Goal: Ask a question

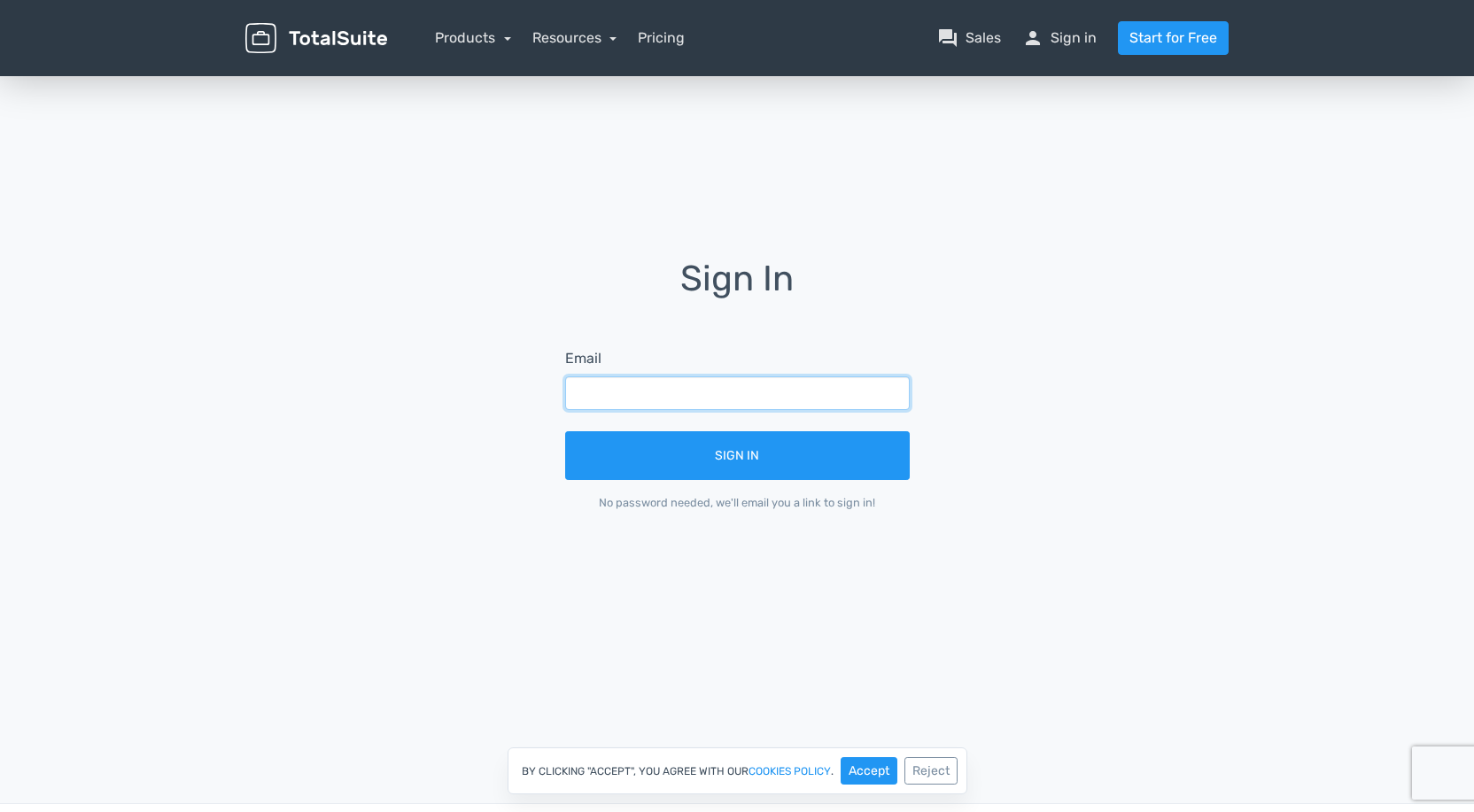
click at [631, 401] on input "text" at bounding box center [738, 393] width 345 height 34
type input "[EMAIL_ADDRESS][DOMAIN_NAME]"
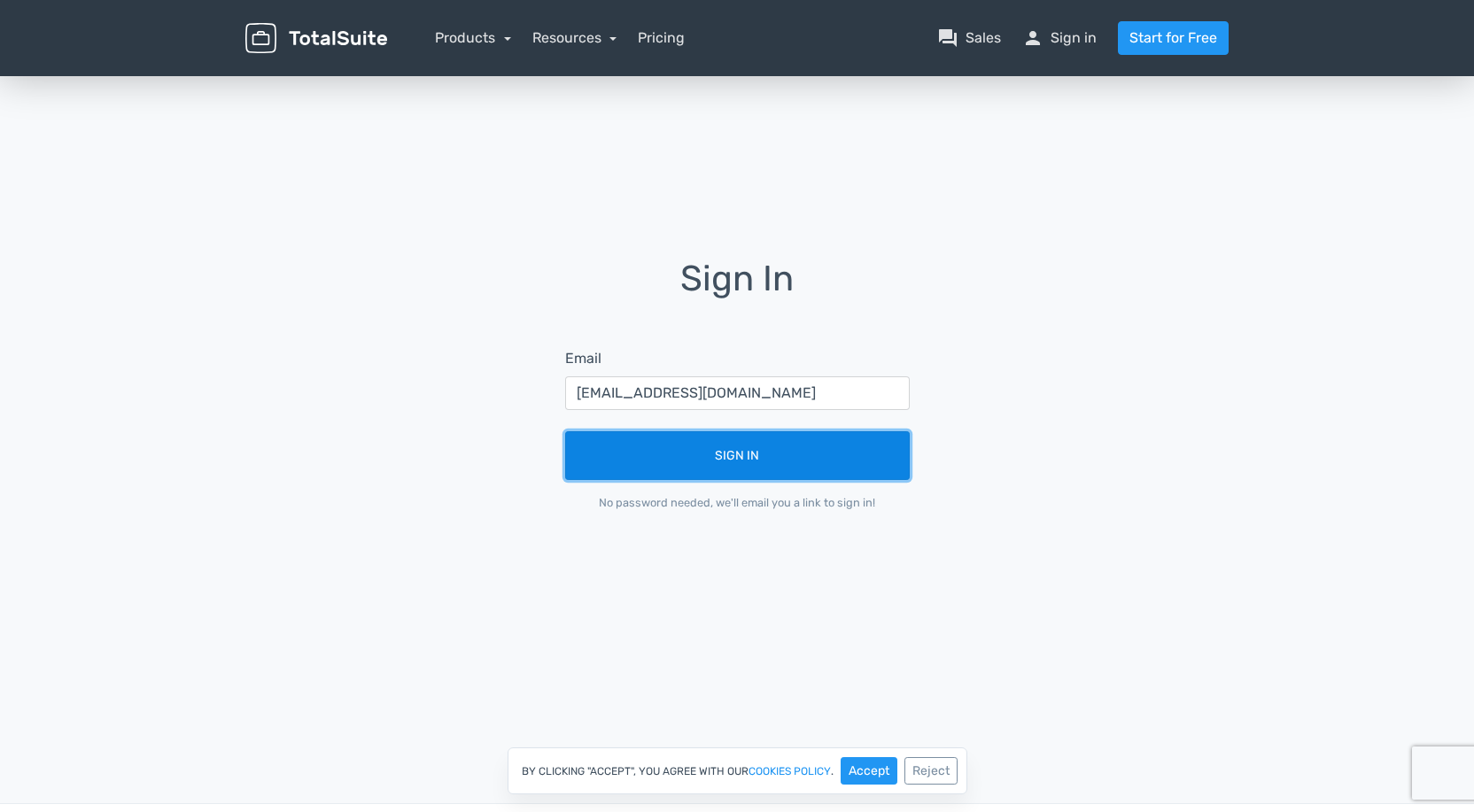
click at [695, 463] on button "Sign In" at bounding box center [738, 455] width 345 height 49
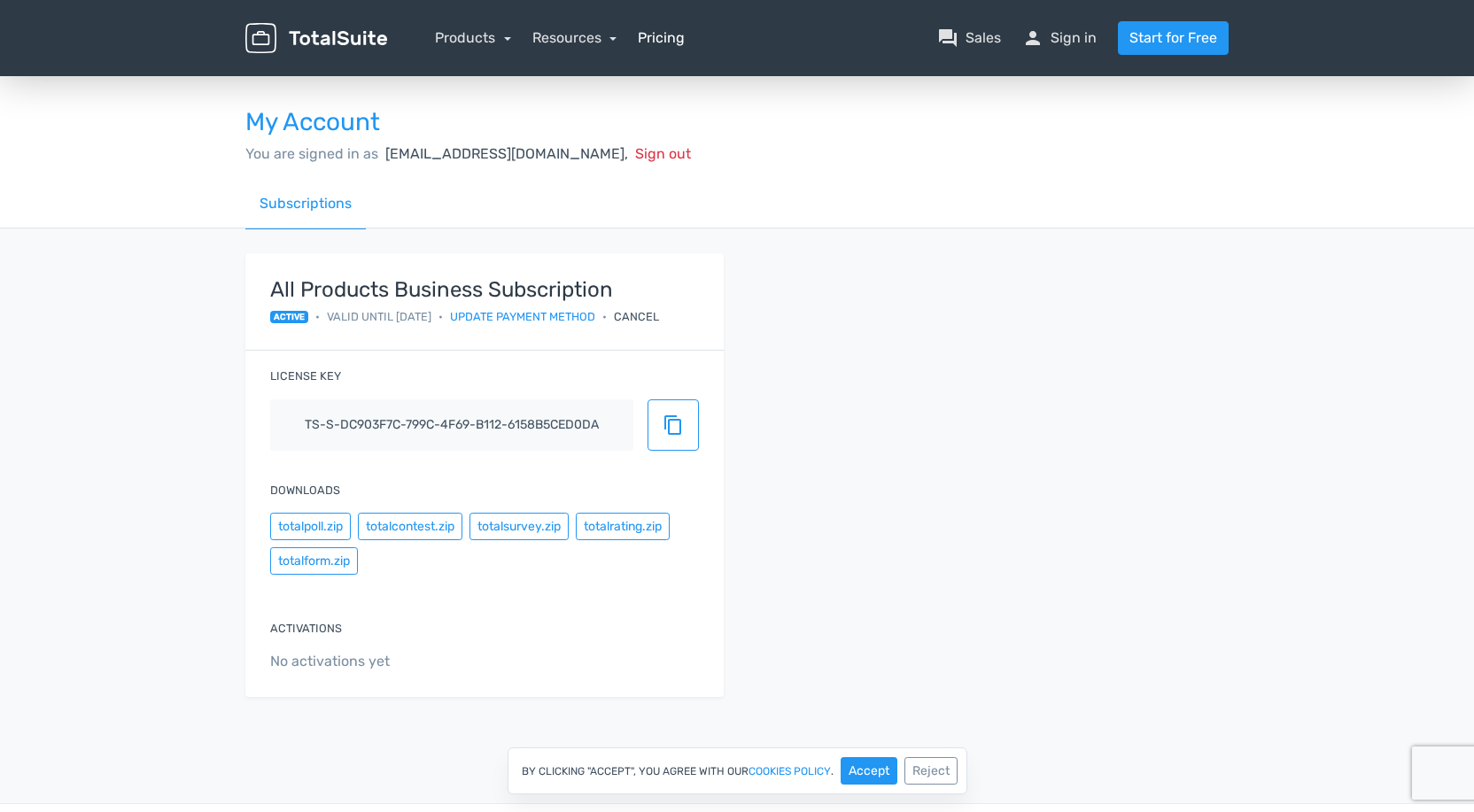
click at [662, 41] on link "Pricing" at bounding box center [662, 37] width 47 height 21
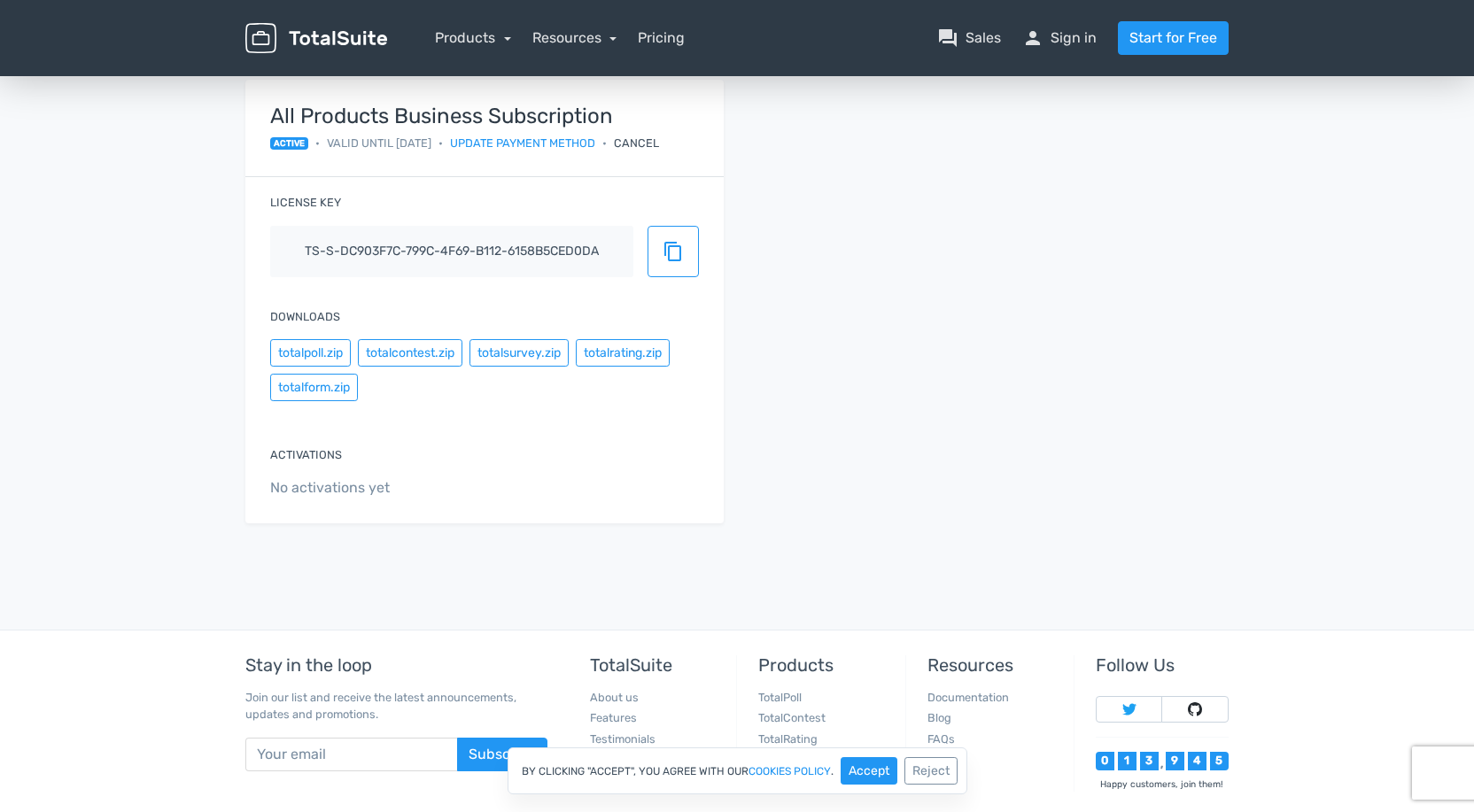
scroll to position [274, 0]
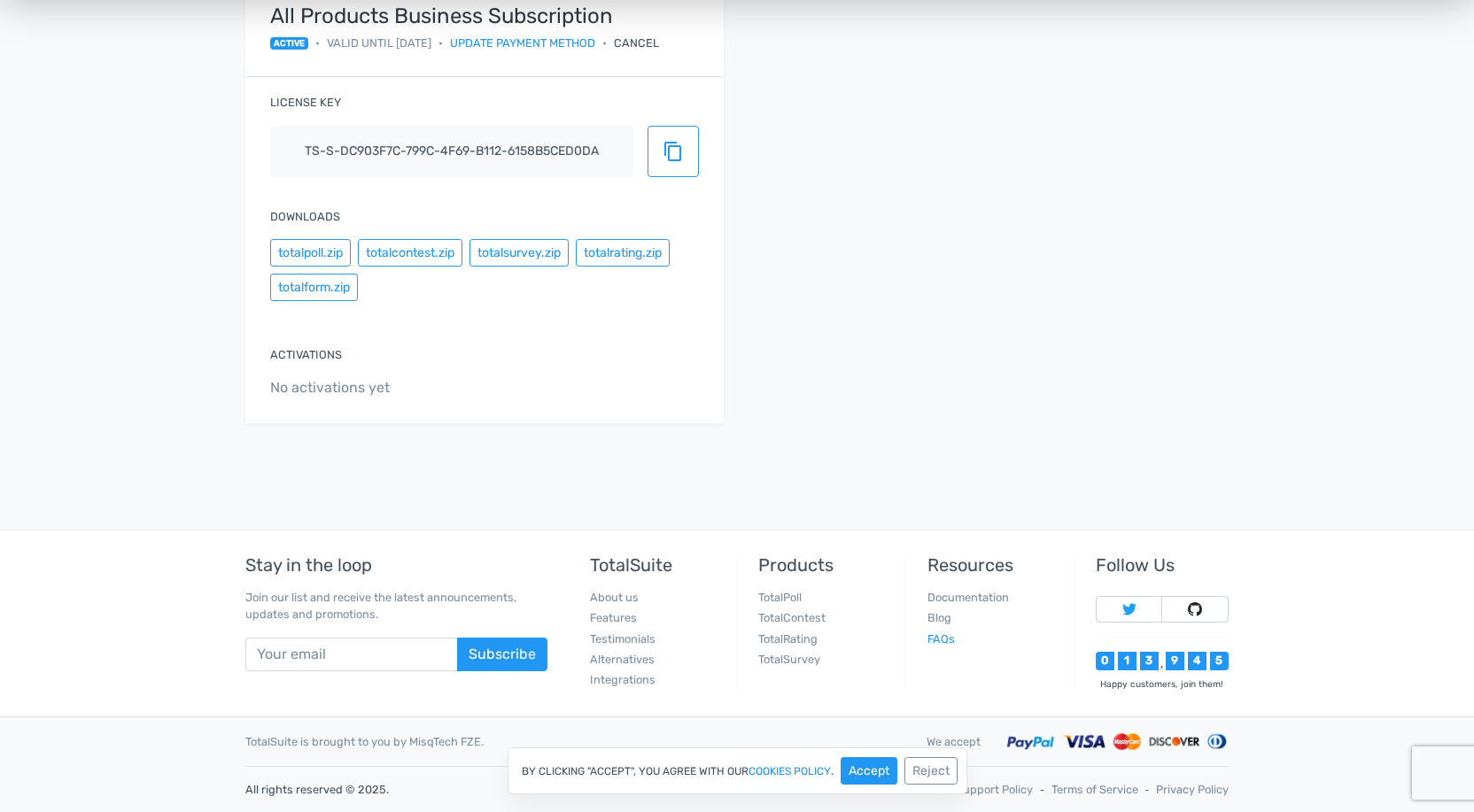
click at [947, 636] on link "FAQs" at bounding box center [941, 639] width 27 height 14
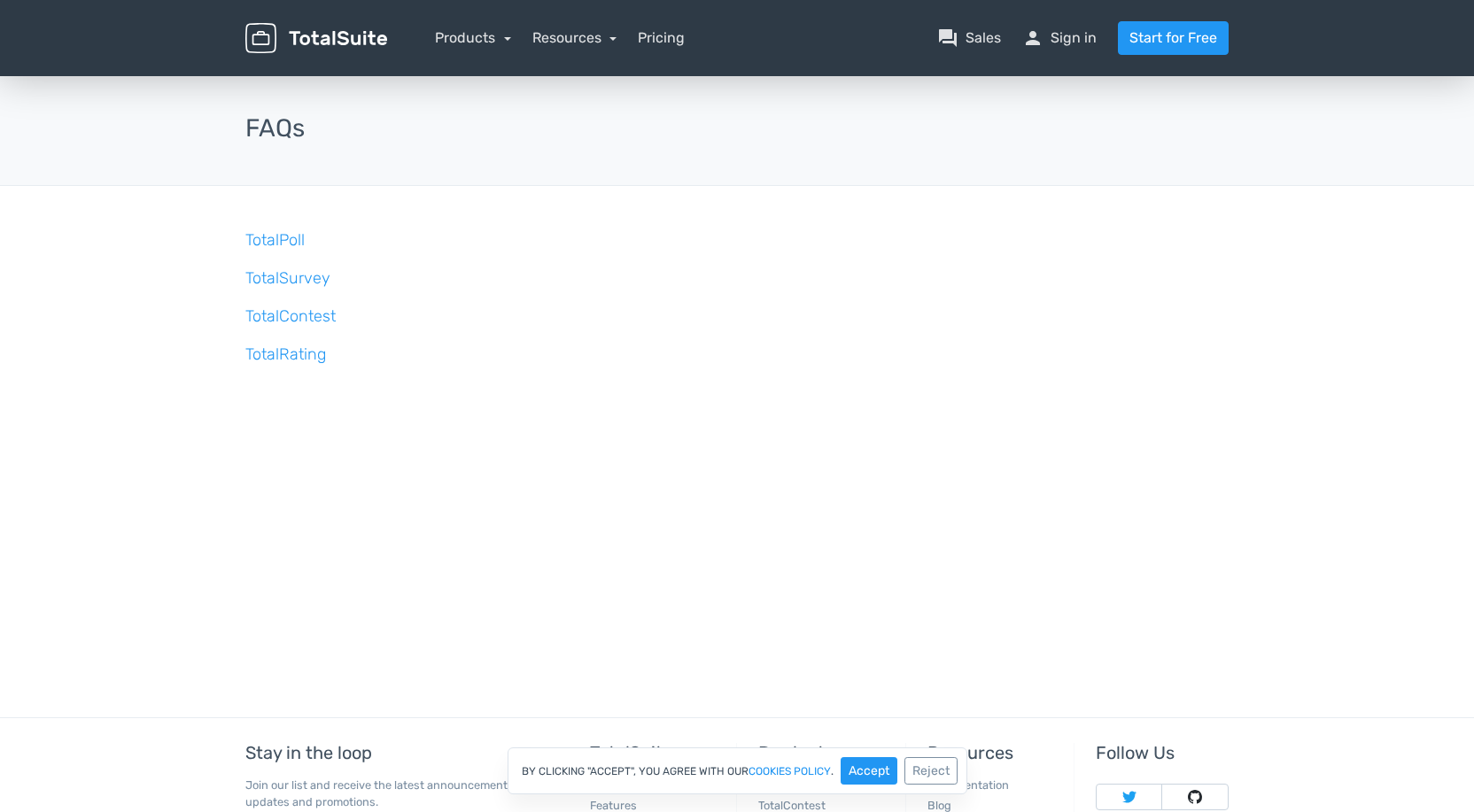
click at [901, 55] on div "menu Products TotalPoll WordPress Poll and Contest Plugin TotalContest TotalRat…" at bounding box center [737, 38] width 1010 height 76
click at [970, 39] on link "question_answer Sales" at bounding box center [969, 37] width 64 height 21
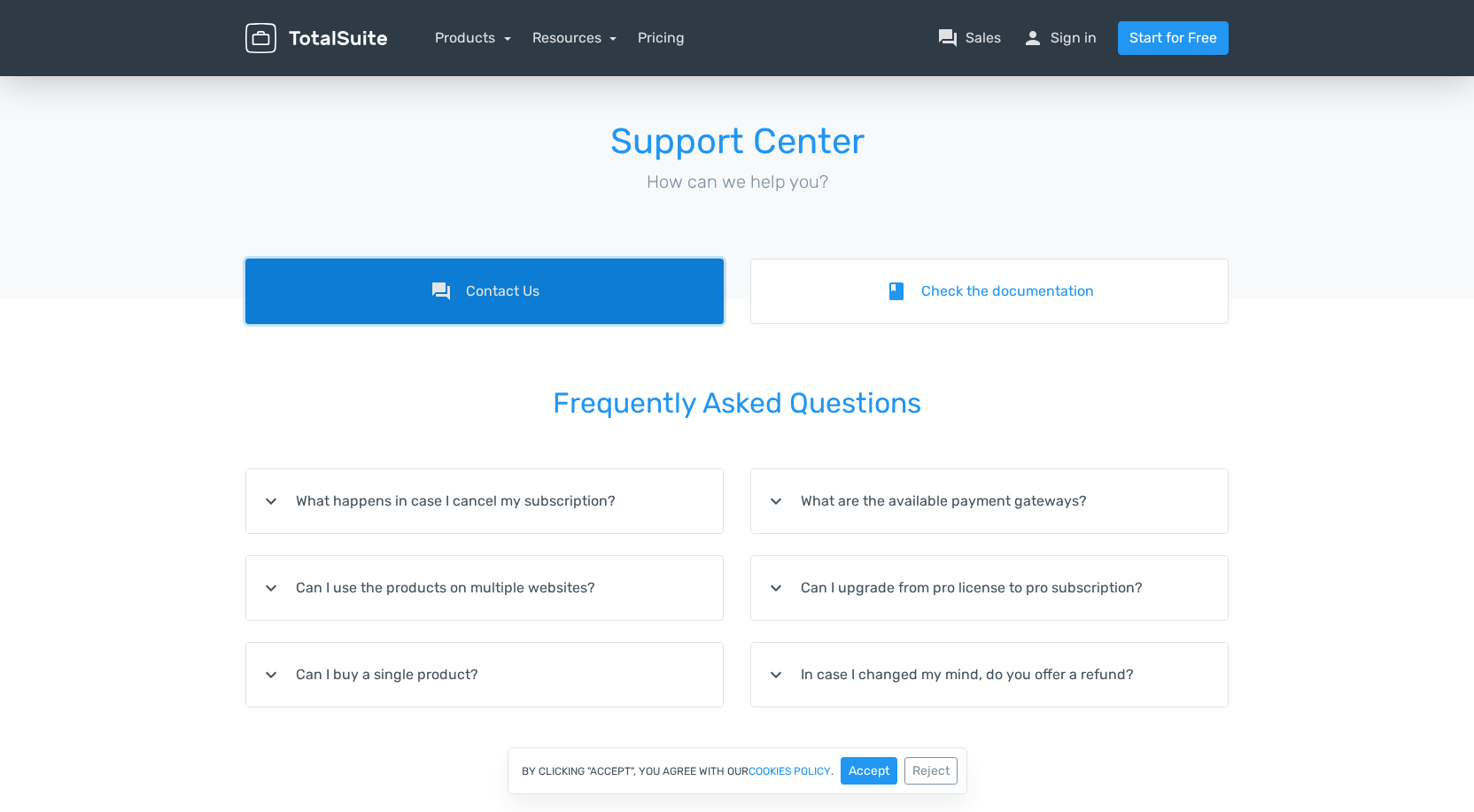
click at [486, 304] on link "forum Contact Us" at bounding box center [484, 291] width 478 height 65
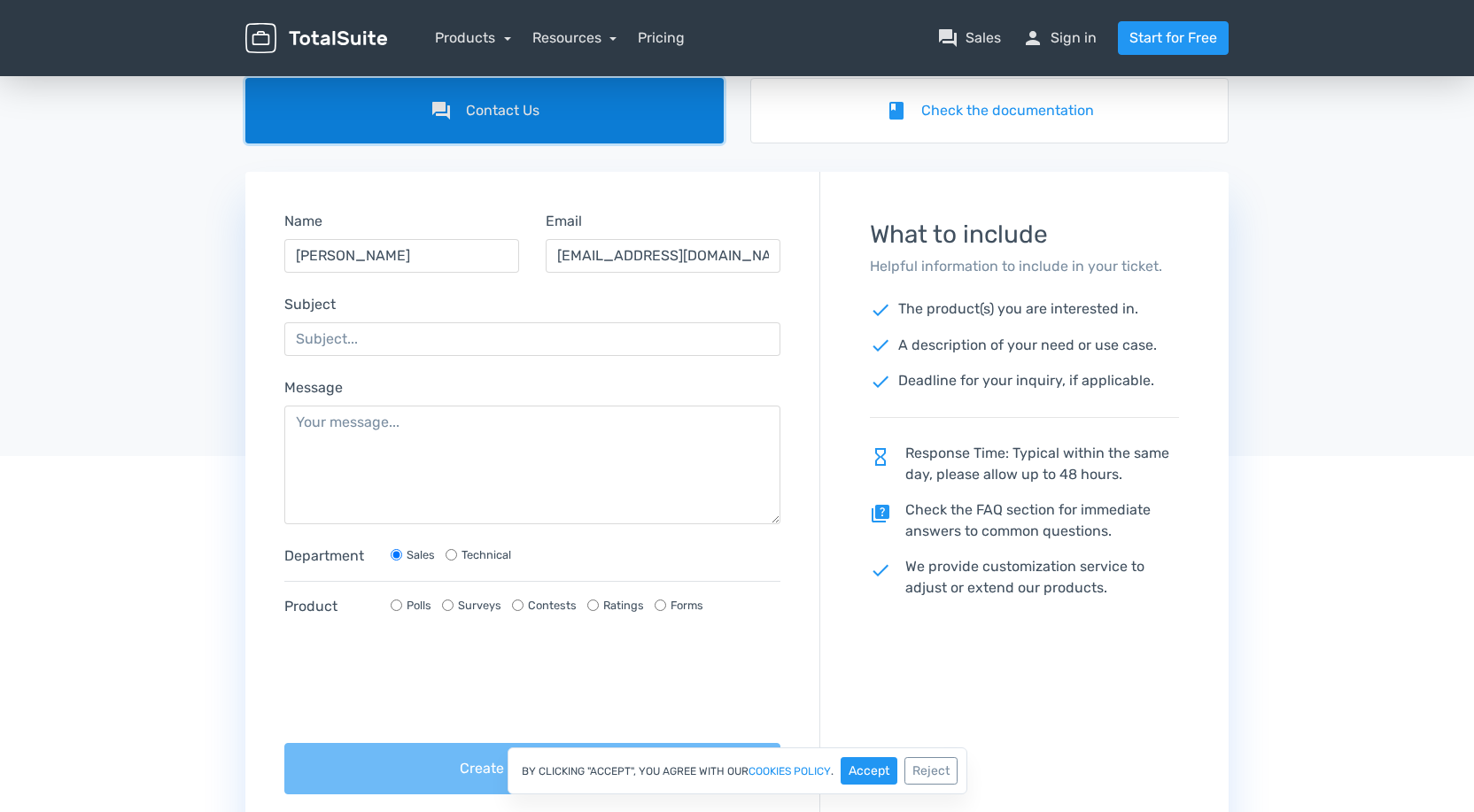
scroll to position [146, 0]
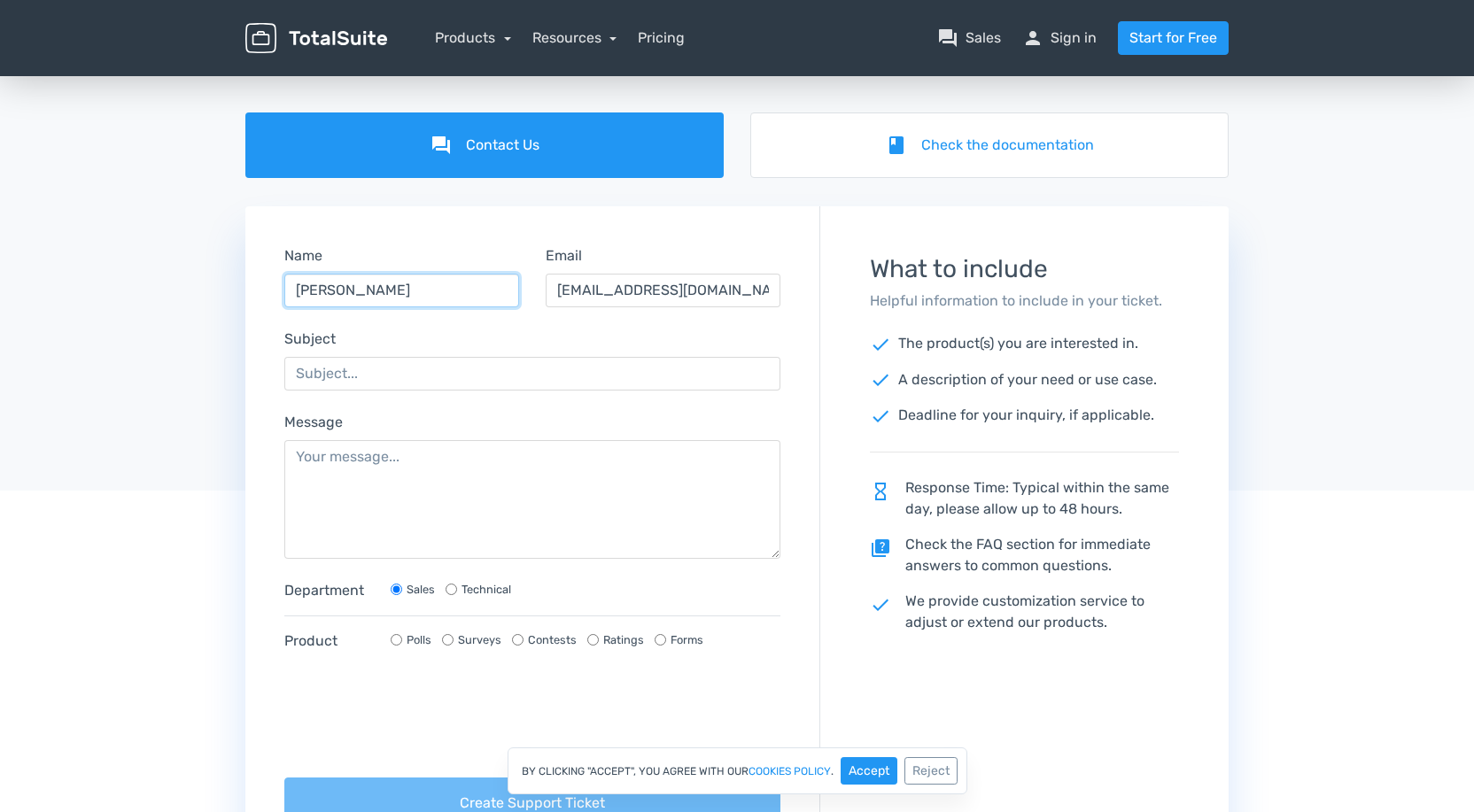
click at [442, 288] on input "[PERSON_NAME]" at bounding box center [401, 290] width 235 height 34
click at [441, 287] on input "[PERSON_NAME]" at bounding box center [401, 290] width 235 height 34
type input "[PERSON_NAME]"
click at [158, 369] on div at bounding box center [737, 301] width 1474 height 378
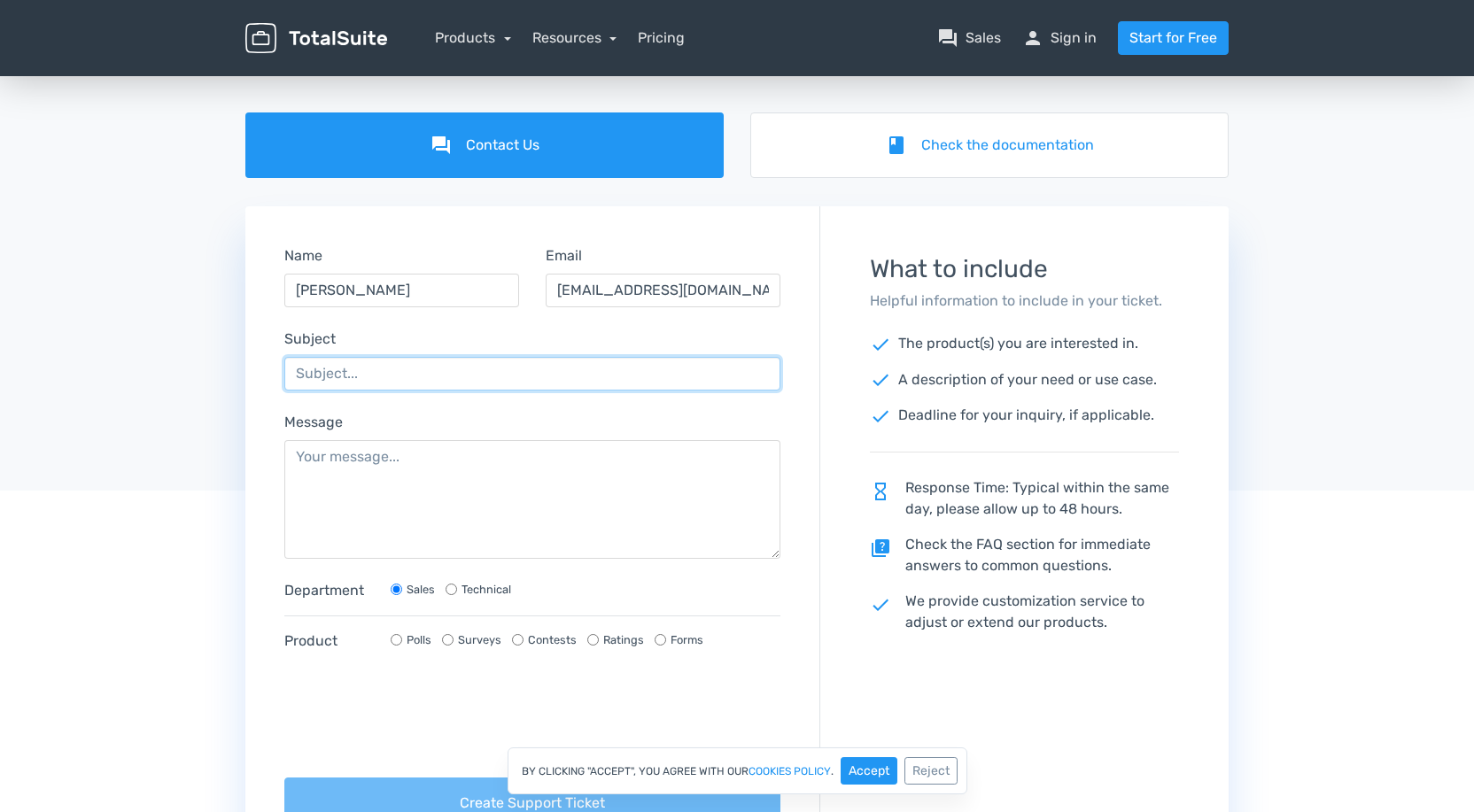
click at [336, 381] on input "Subject" at bounding box center [532, 373] width 496 height 34
type input "Refund"
click at [672, 42] on link "Pricing" at bounding box center [662, 37] width 47 height 21
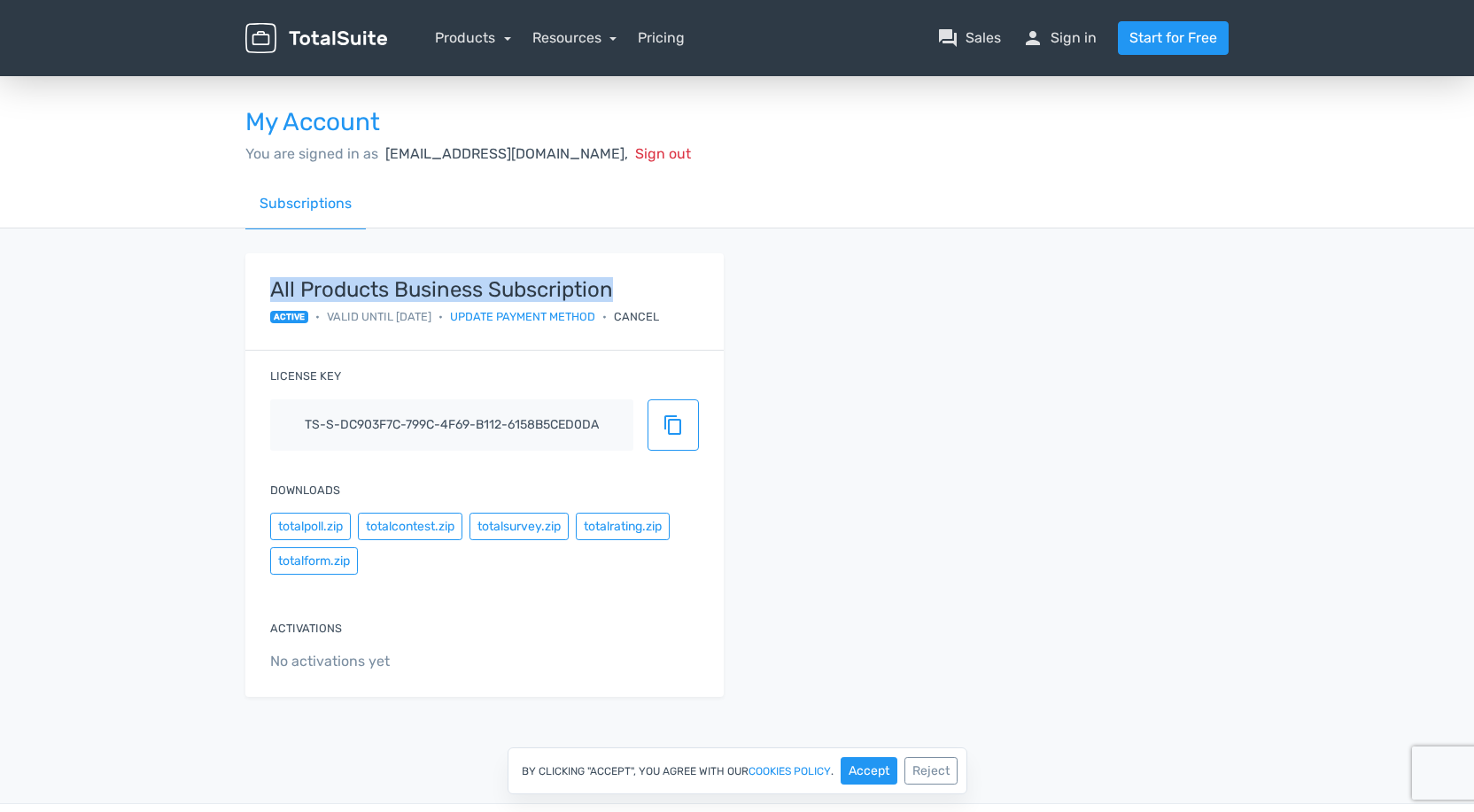
drag, startPoint x: 646, startPoint y: 289, endPoint x: 258, endPoint y: 278, distance: 388.2
click at [258, 278] on div "All Products Business Subscription active • Valid until [DATE] • Update payment…" at bounding box center [484, 302] width 478 height 98
copy strong "All Products Business Subscription"
click at [960, 46] on link "question_answer Sales" at bounding box center [969, 37] width 64 height 21
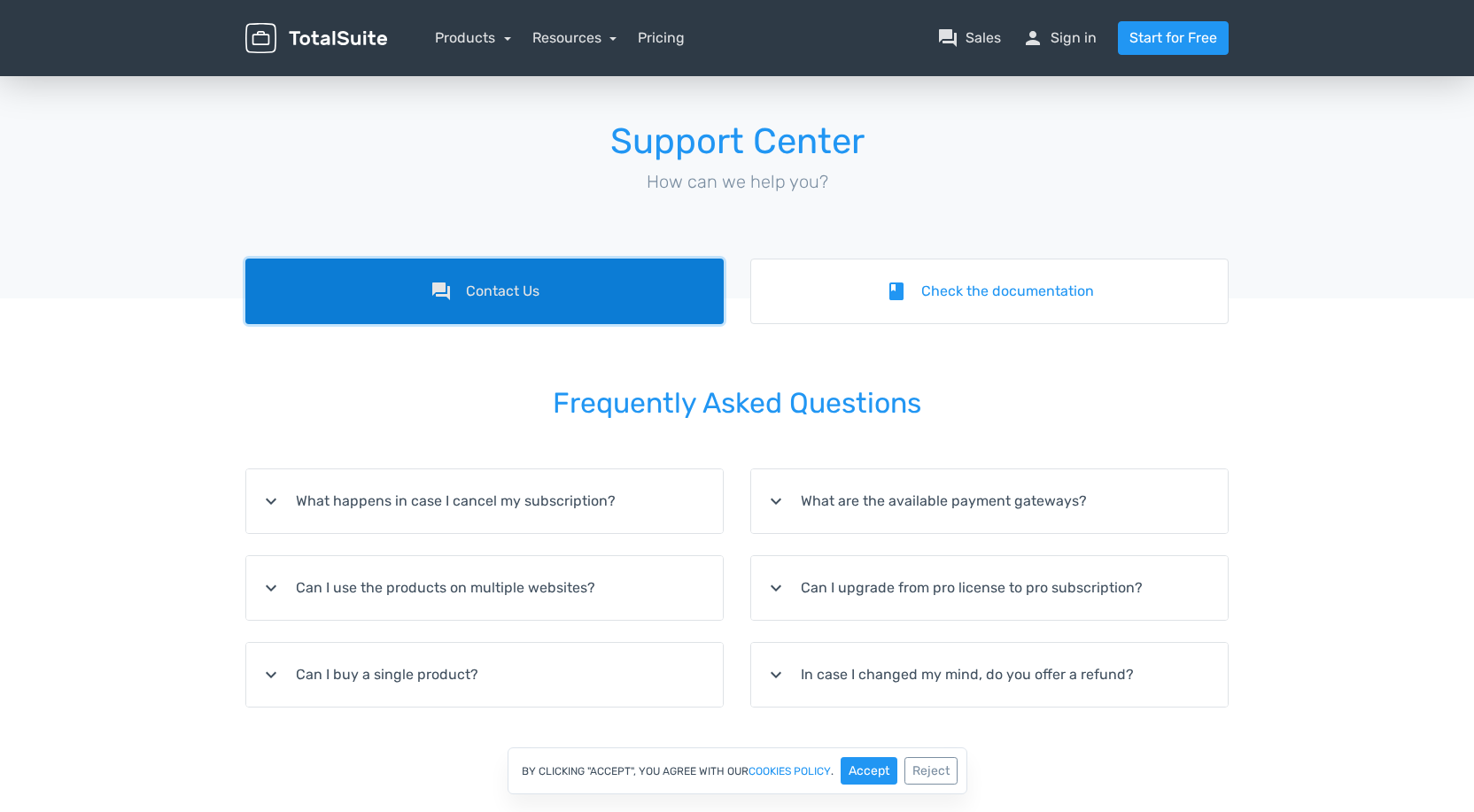
click at [551, 286] on link "forum Contact Us" at bounding box center [484, 291] width 478 height 65
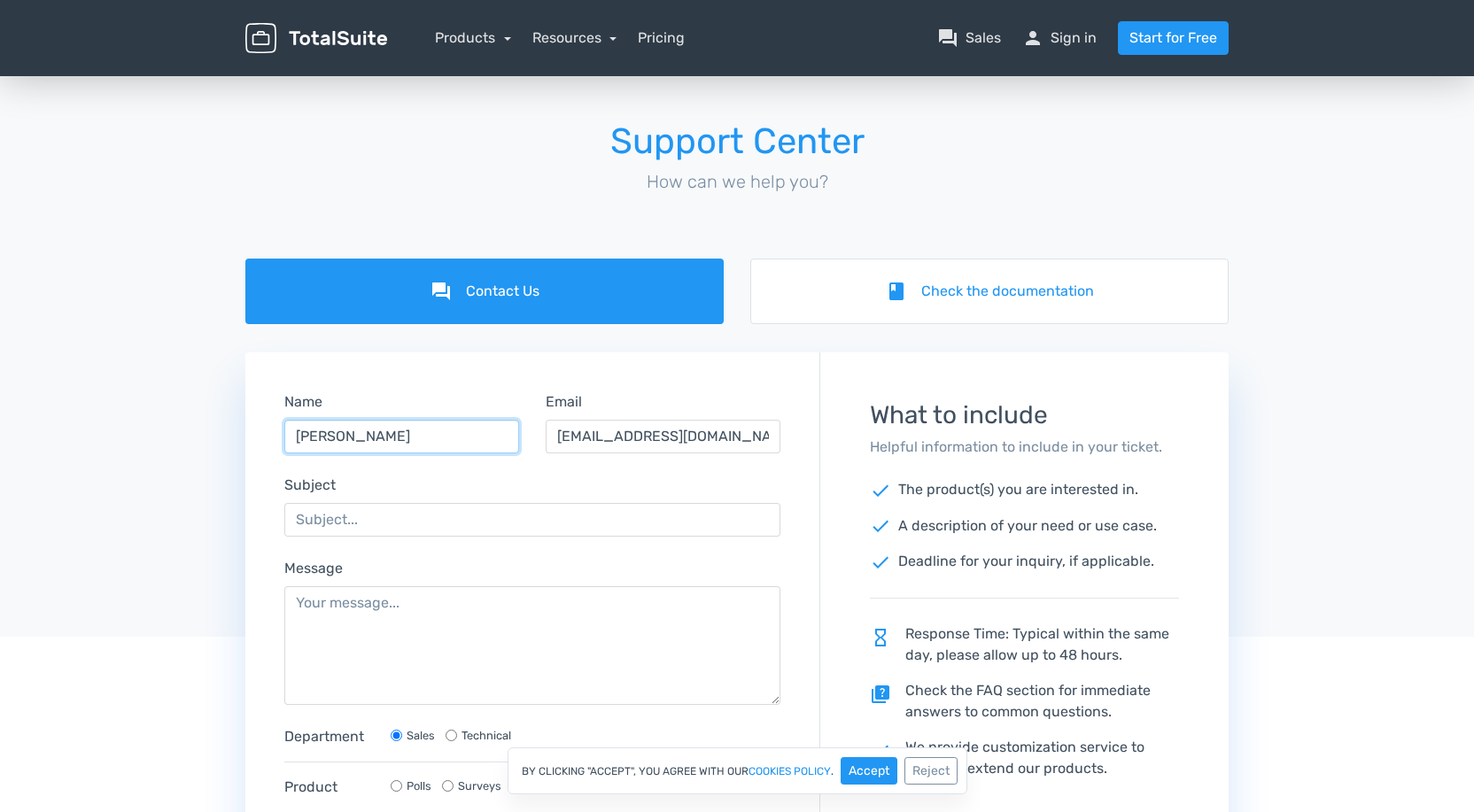
click at [485, 435] on input "[PERSON_NAME]" at bounding box center [401, 436] width 235 height 34
type input "[PERSON_NAME]"
click at [306, 525] on input "Subject" at bounding box center [532, 519] width 496 height 34
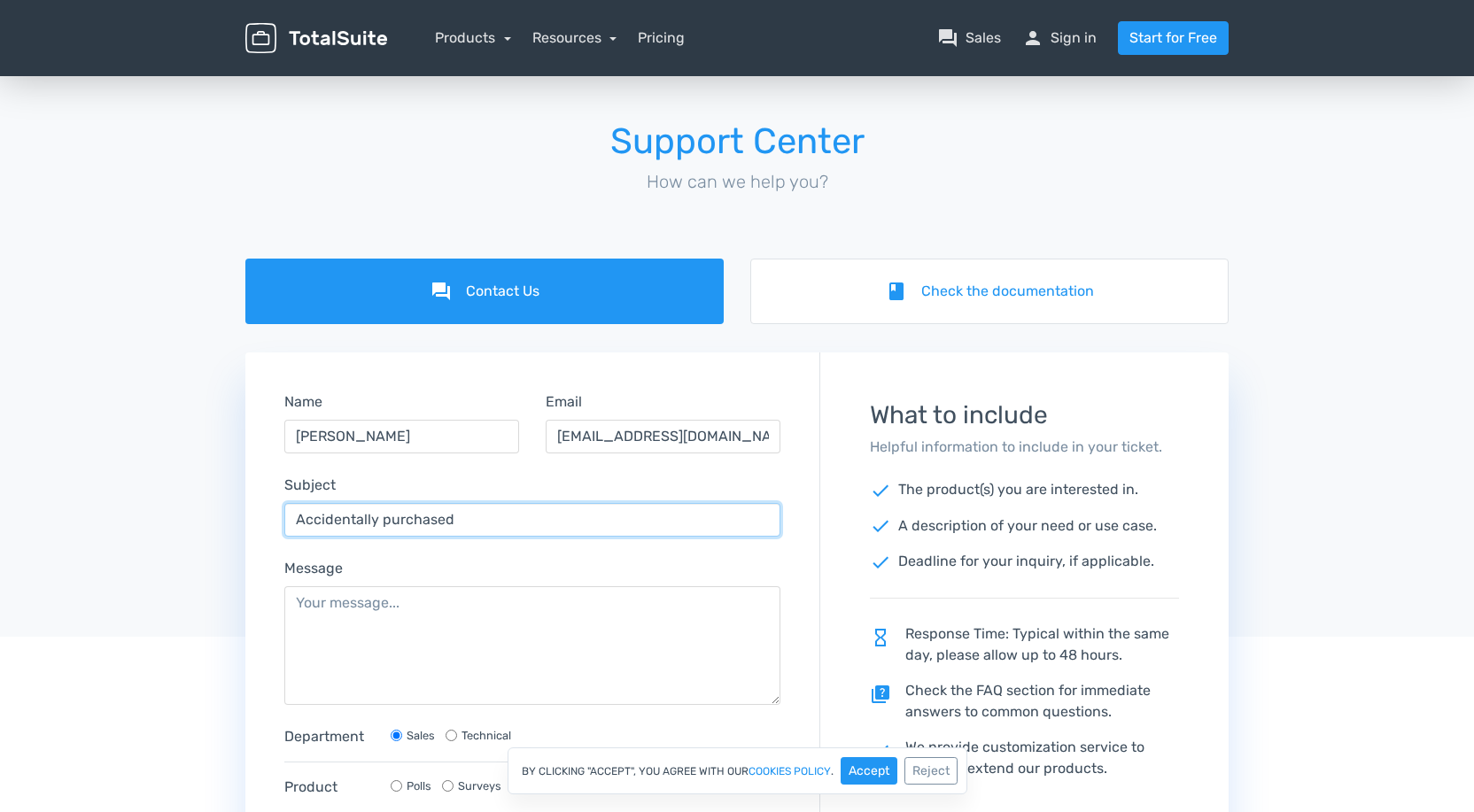
paste input "All Products Business Subscription"
click at [713, 514] on input "Accidentally purchased All Products Business Subscription instead of TotalPoll" at bounding box center [532, 519] width 496 height 34
type input "Accidentally purchased All Products Business Subscription instead of just Total…"
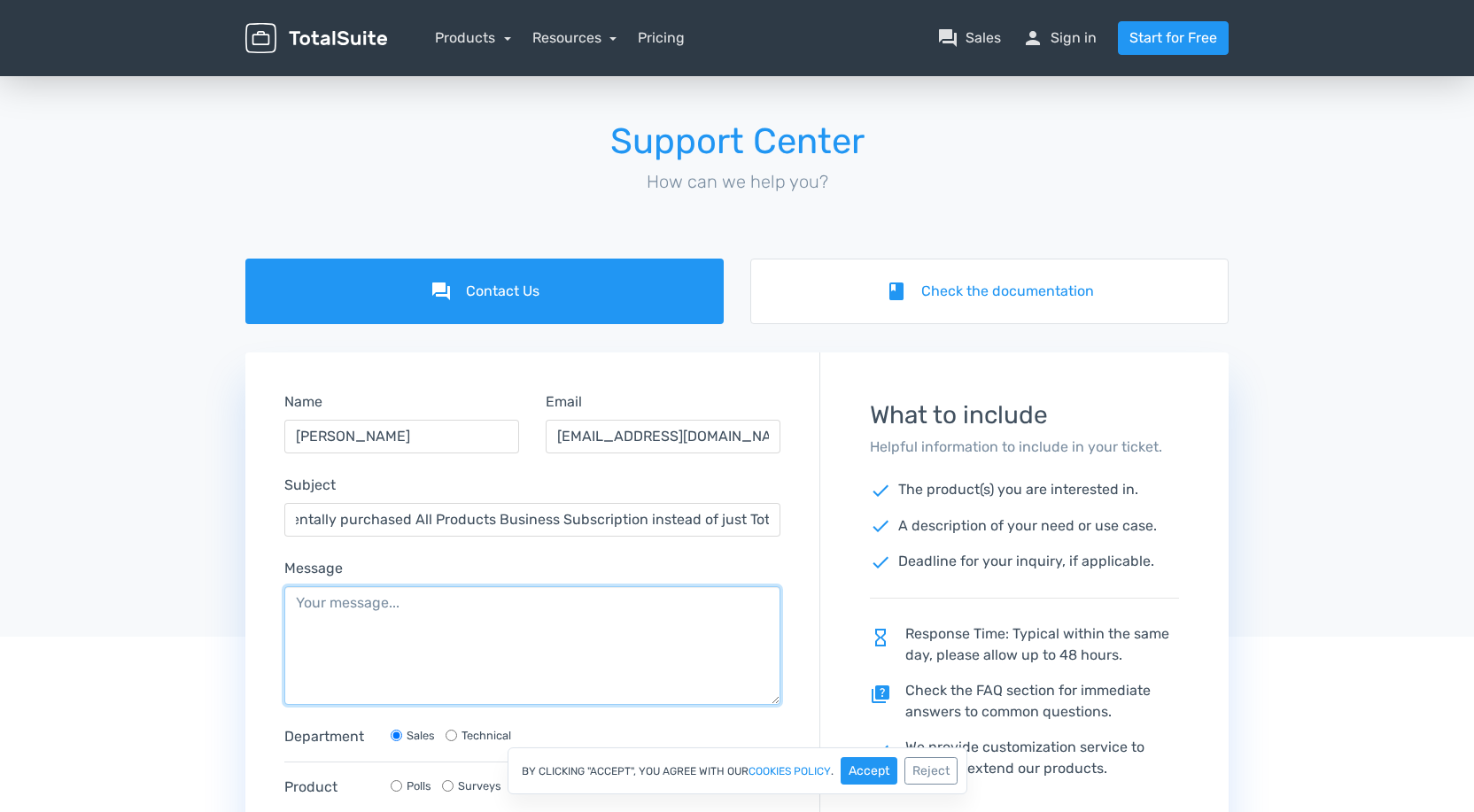
click at [748, 592] on textarea "Message" at bounding box center [532, 645] width 496 height 119
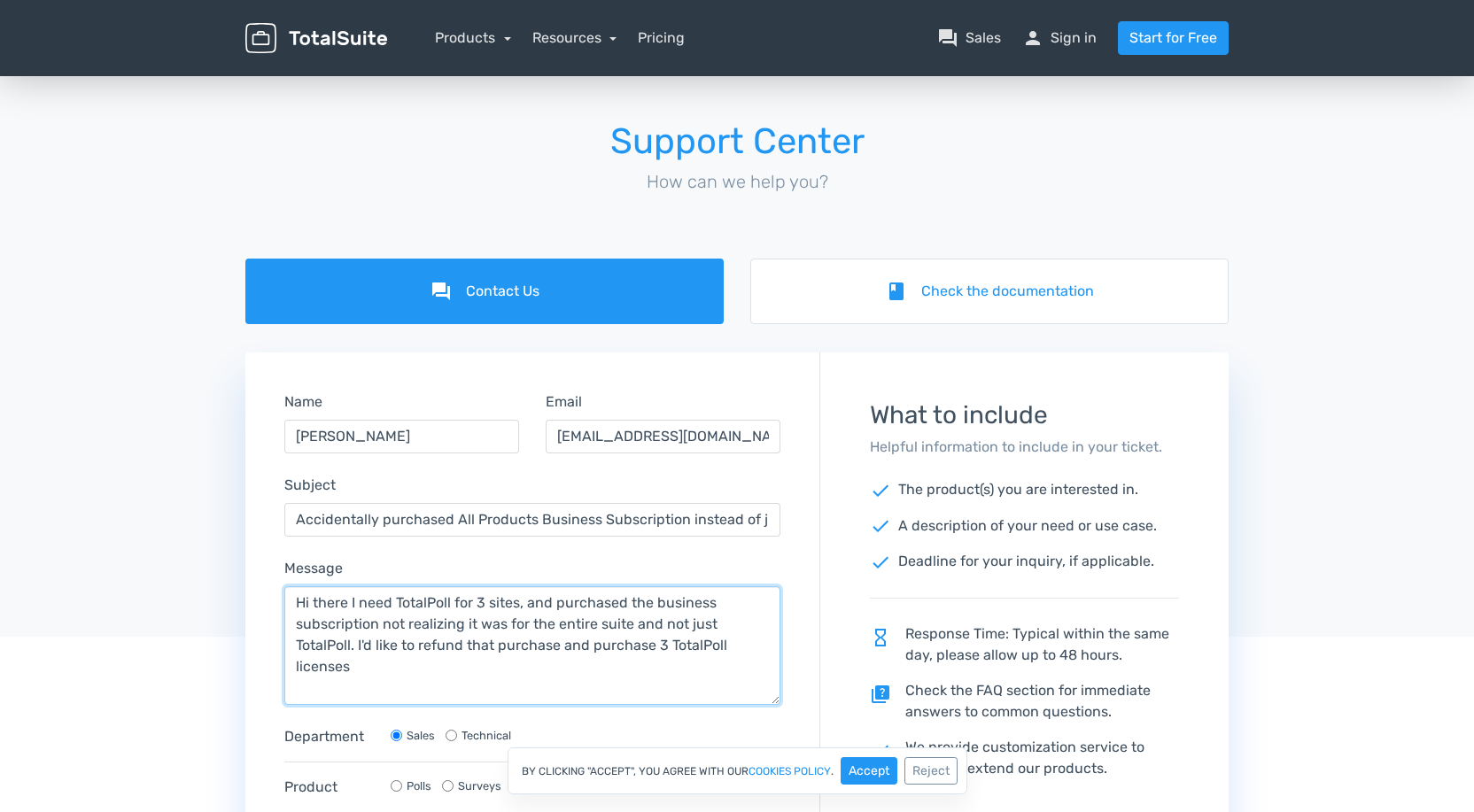
click at [348, 603] on textarea "Hi there I need TotalPoll for 3 sites, and purchased the business subscription …" at bounding box center [532, 645] width 496 height 119
drag, startPoint x: 666, startPoint y: 643, endPoint x: 668, endPoint y: 666, distance: 23.1
click at [666, 644] on textarea "Hi there. I need TotalPoll for 3 sites, and purchased the business subscription…" at bounding box center [532, 645] width 496 height 119
click at [580, 663] on textarea "Hi there. I need TotalPoll for 3 sites, and purchased the business subscription…" at bounding box center [532, 645] width 496 height 119
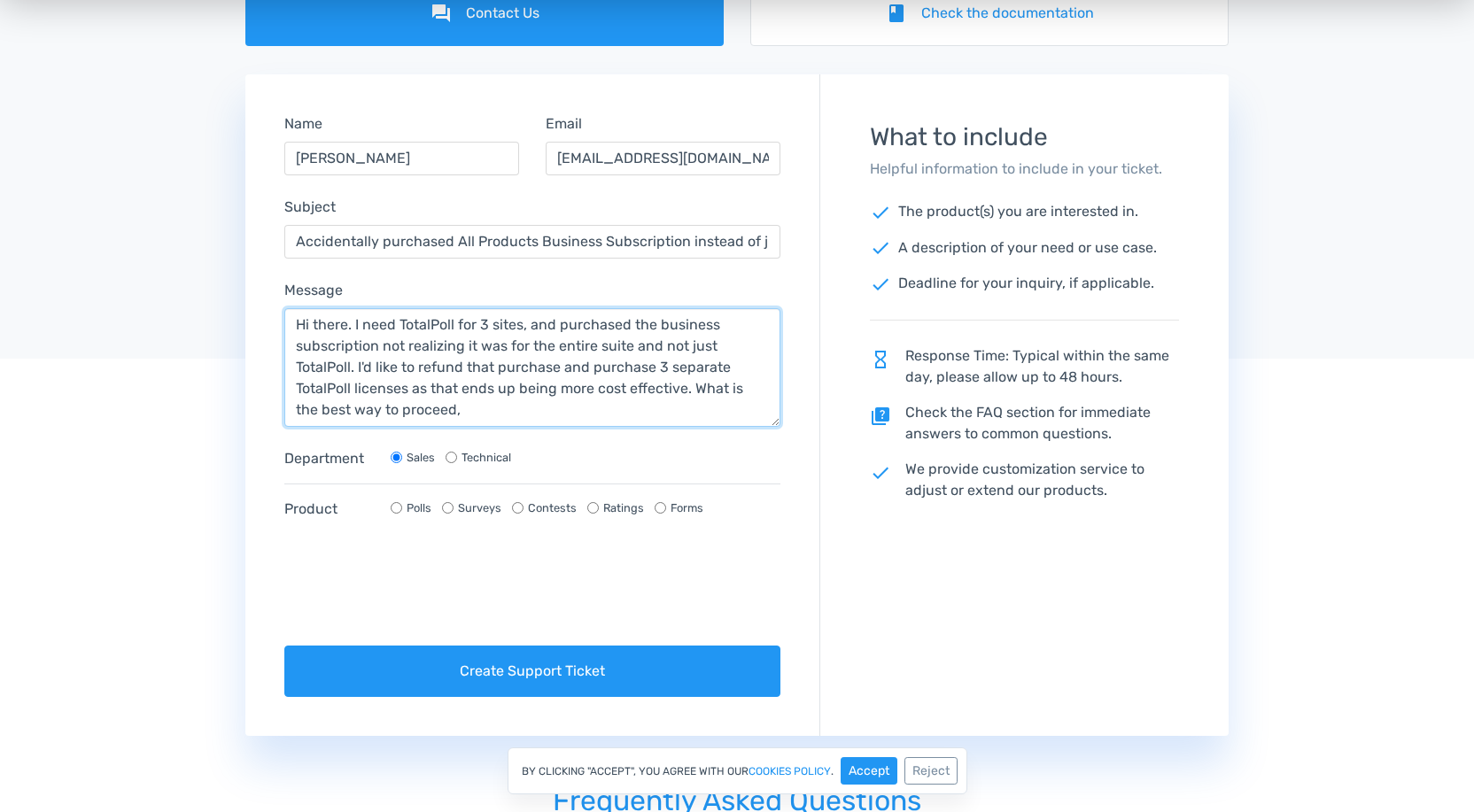
scroll to position [307, 0]
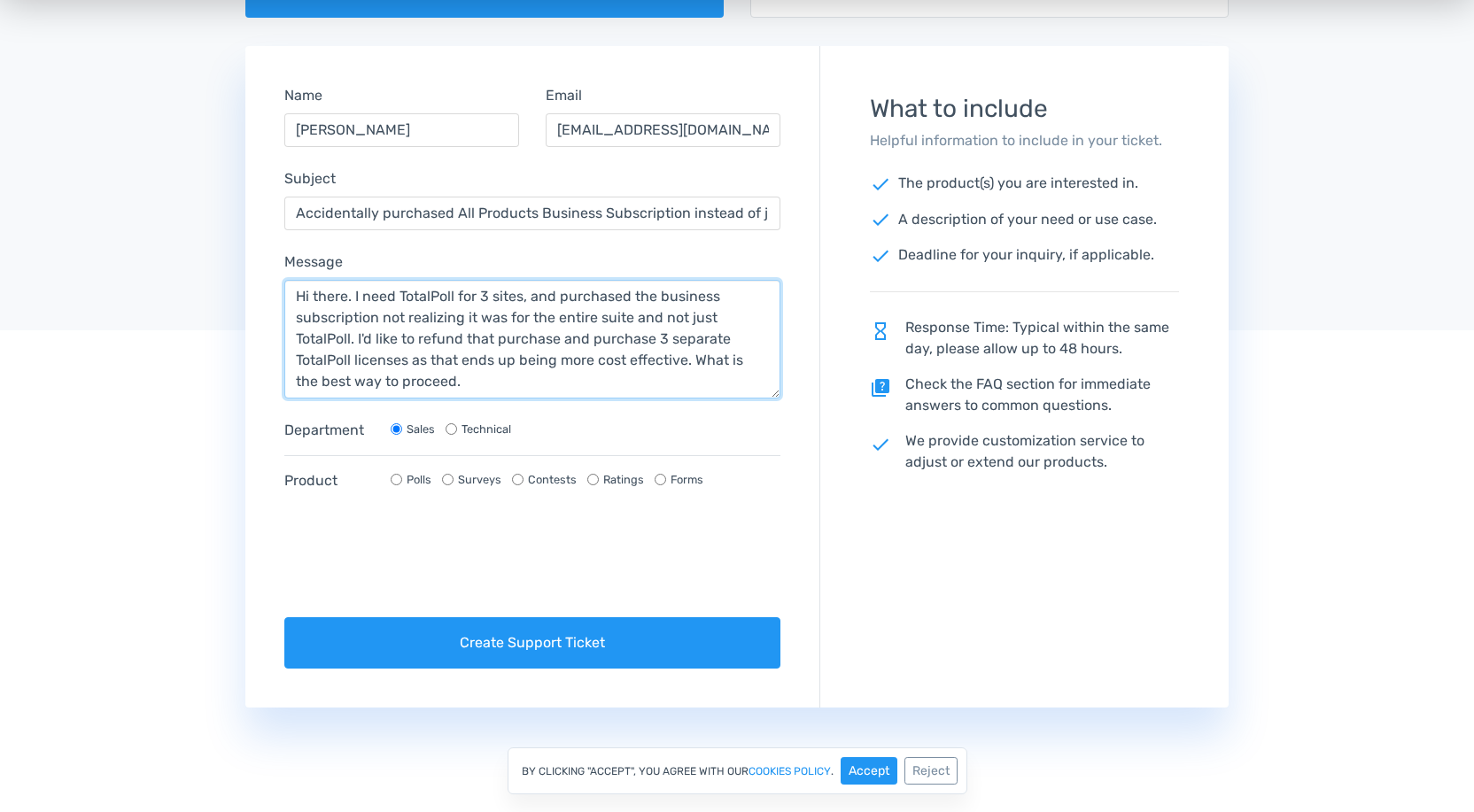
type textarea "Hi there. I need TotalPoll for 3 sites, and purchased the business subscription…"
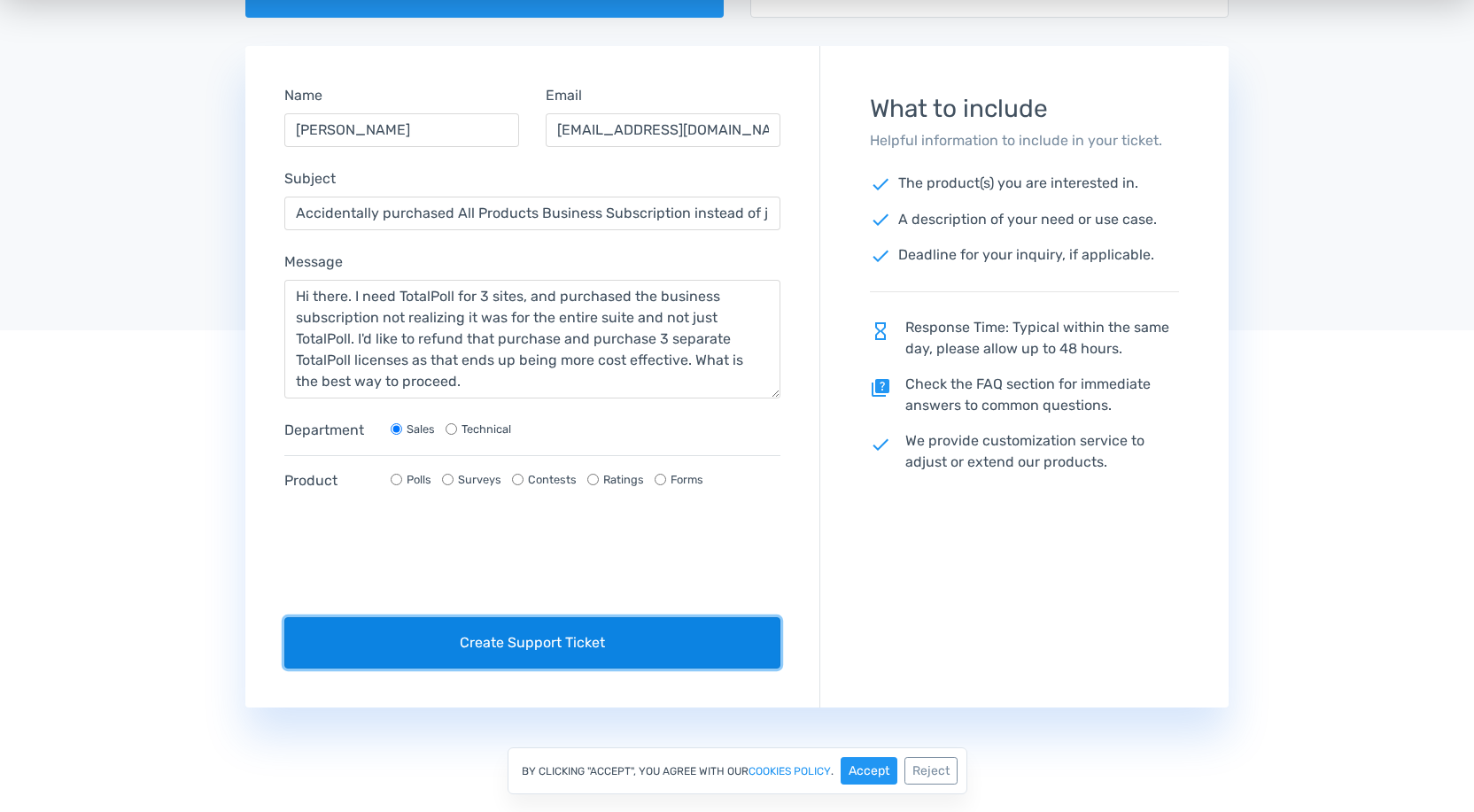
click at [463, 643] on button "Create Support Ticket" at bounding box center [532, 642] width 496 height 52
